Goal: Browse casually

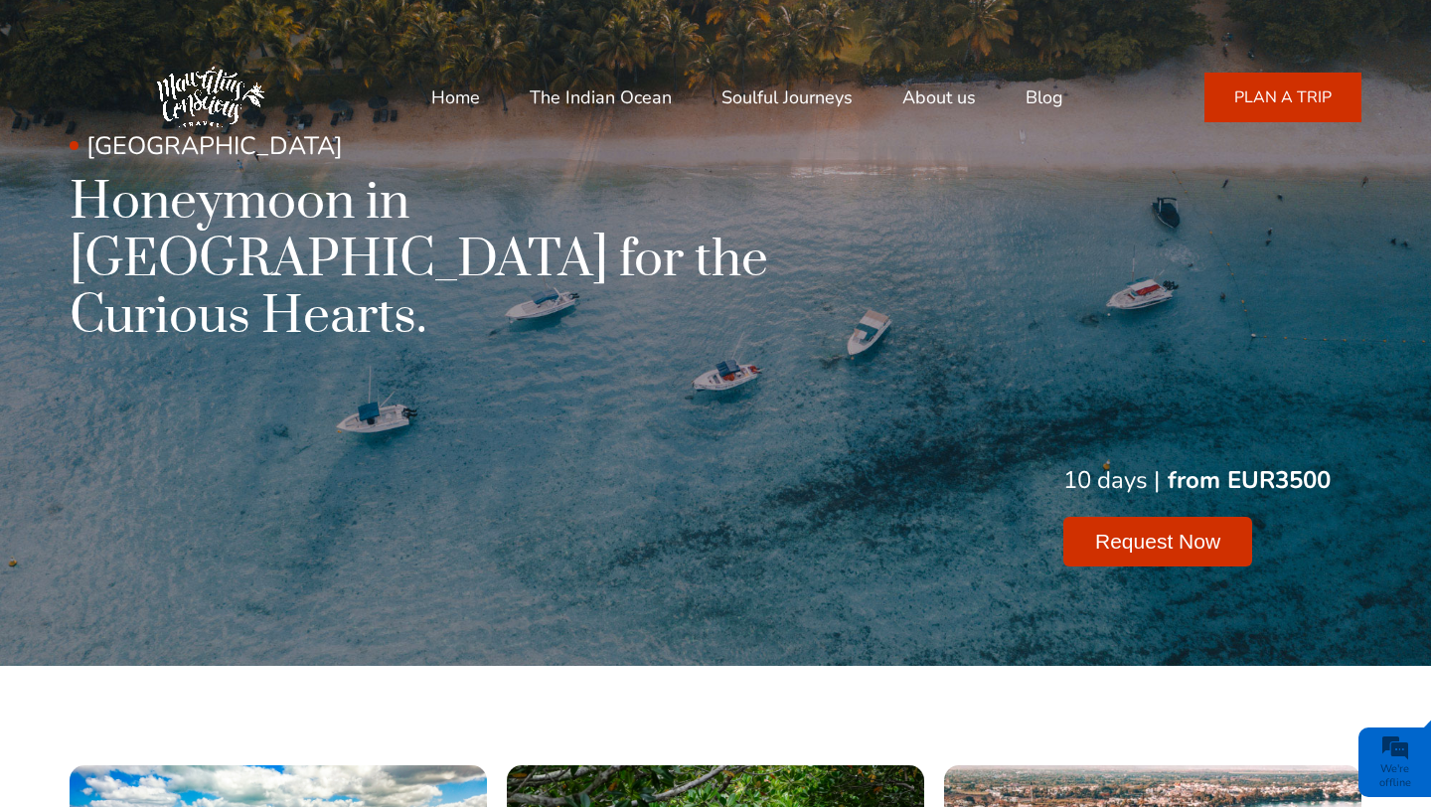
click at [198, 91] on img at bounding box center [210, 97] width 139 height 139
